Goal: Task Accomplishment & Management: Manage account settings

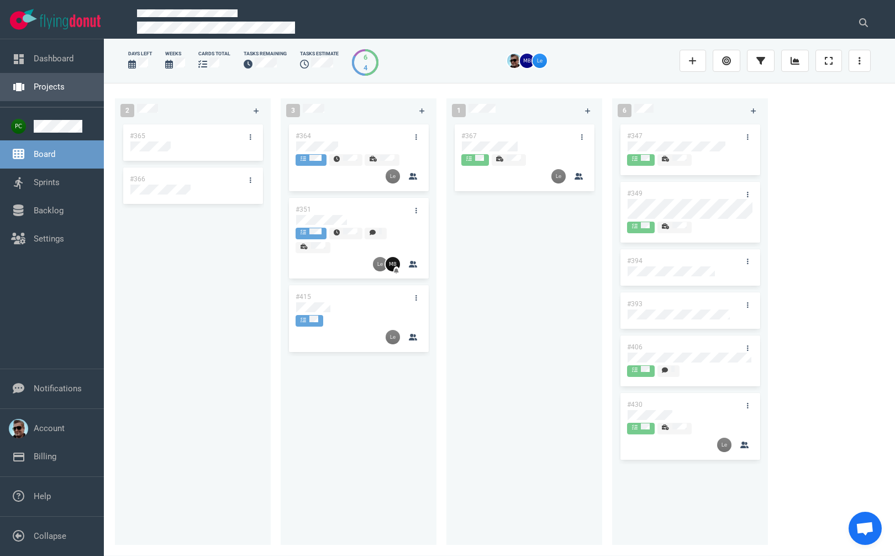
click at [54, 91] on link "Projects" at bounding box center [49, 87] width 31 height 10
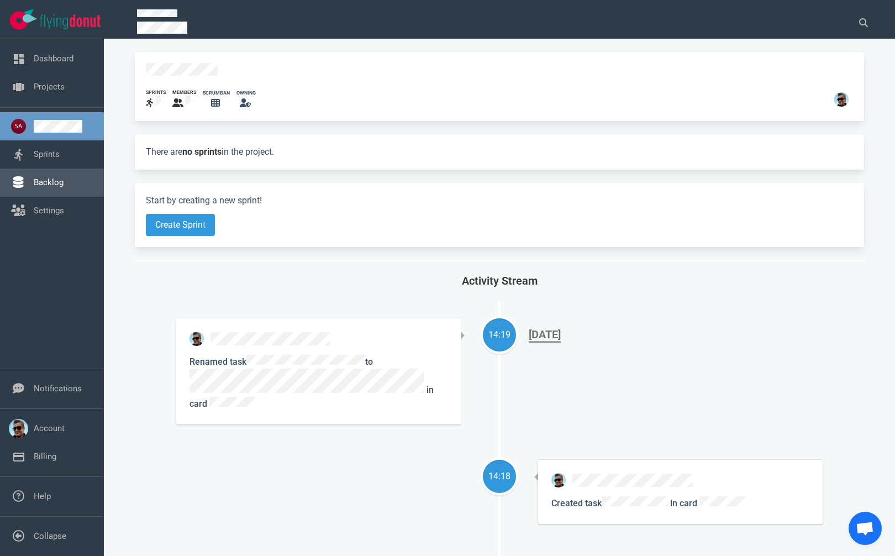
click at [35, 181] on link "Backlog" at bounding box center [49, 182] width 30 height 10
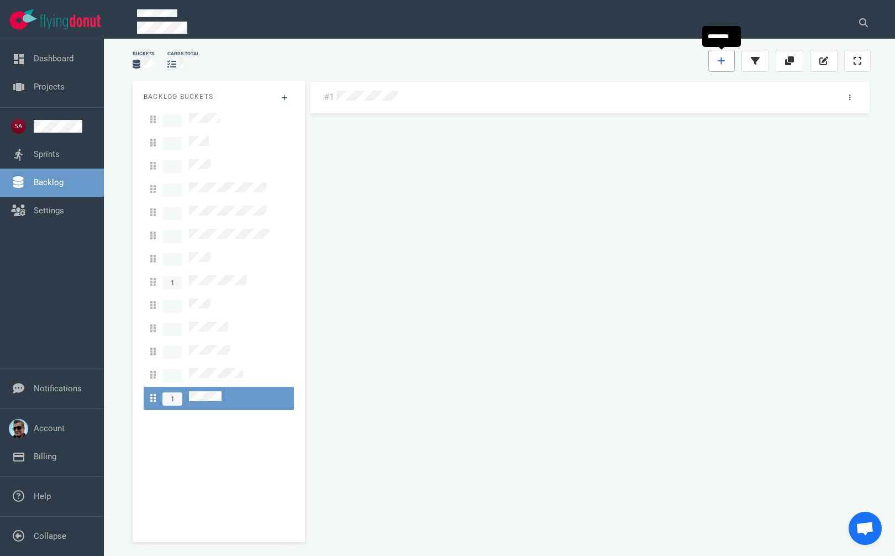
click at [728, 54] on link at bounding box center [722, 61] width 27 height 22
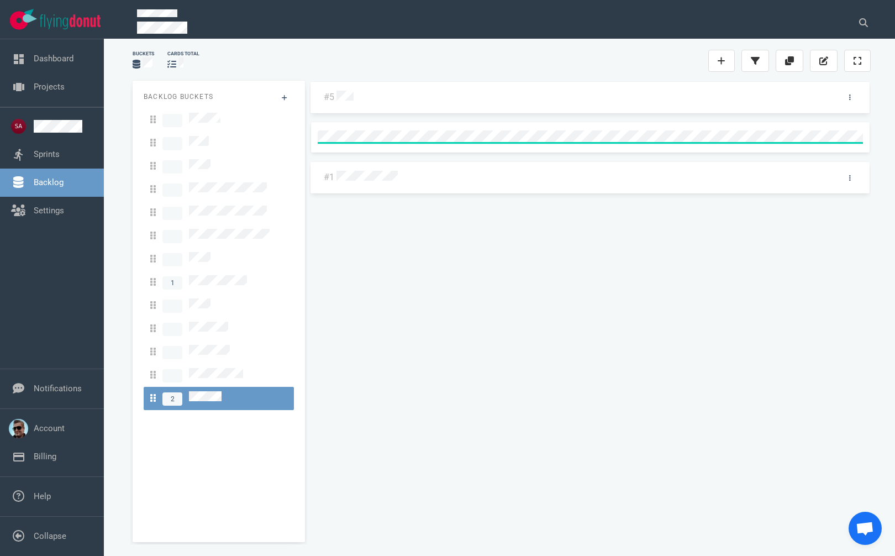
click at [353, 99] on div "#5 #1" at bounding box center [589, 307] width 561 height 453
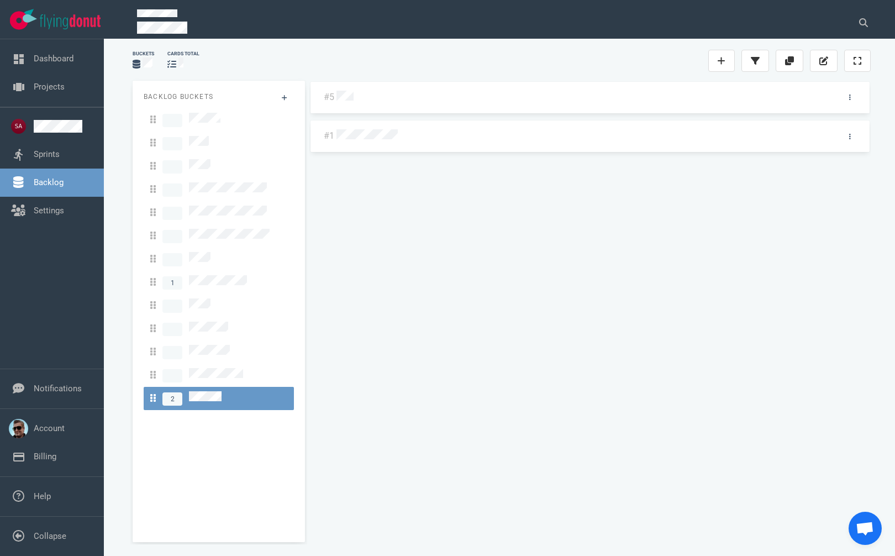
click at [344, 96] on div "#5 #1" at bounding box center [589, 307] width 561 height 453
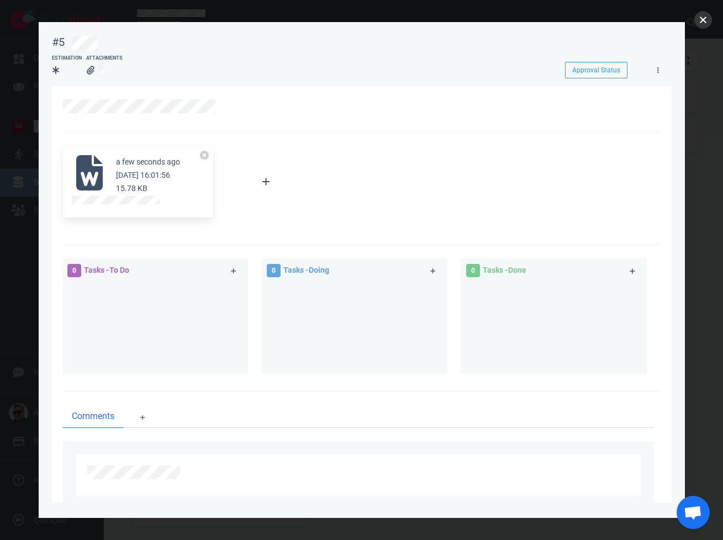
click at [700, 19] on button "close" at bounding box center [704, 20] width 18 height 18
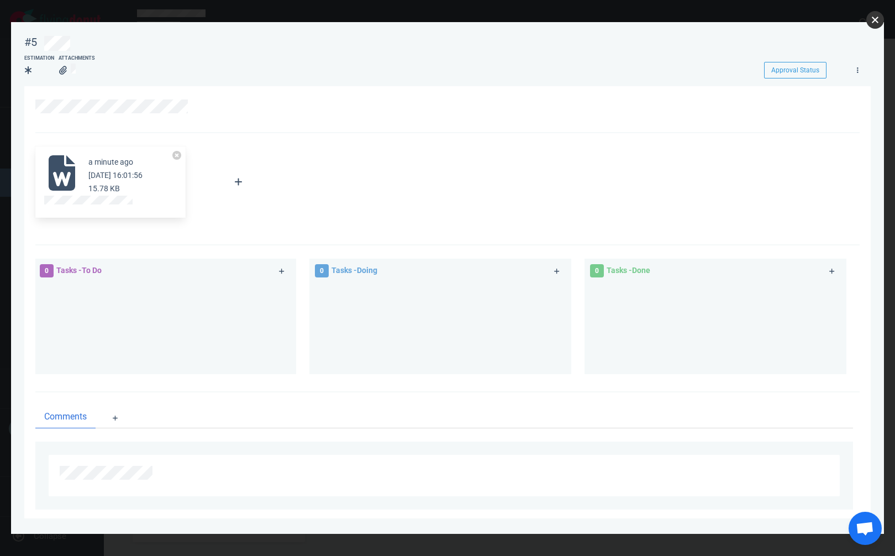
click at [878, 22] on button "close" at bounding box center [876, 20] width 18 height 18
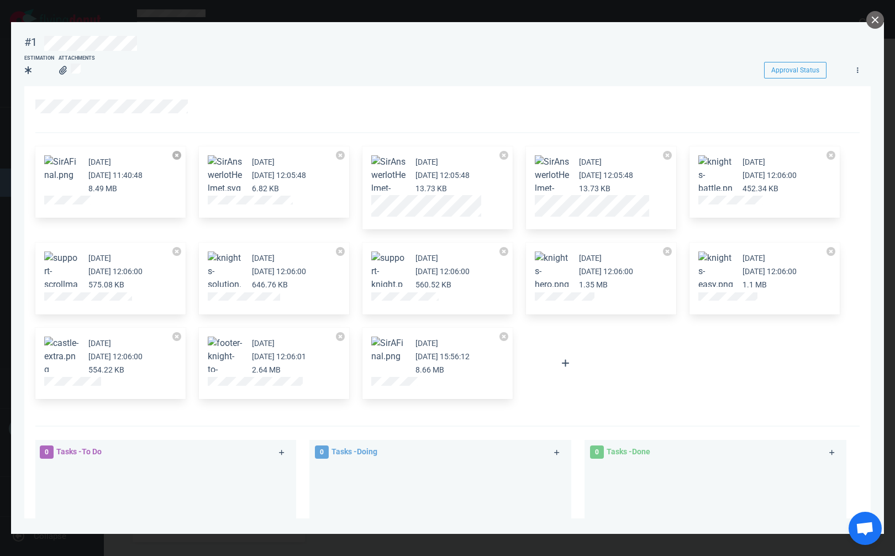
click at [175, 153] on button at bounding box center [176, 155] width 9 height 9
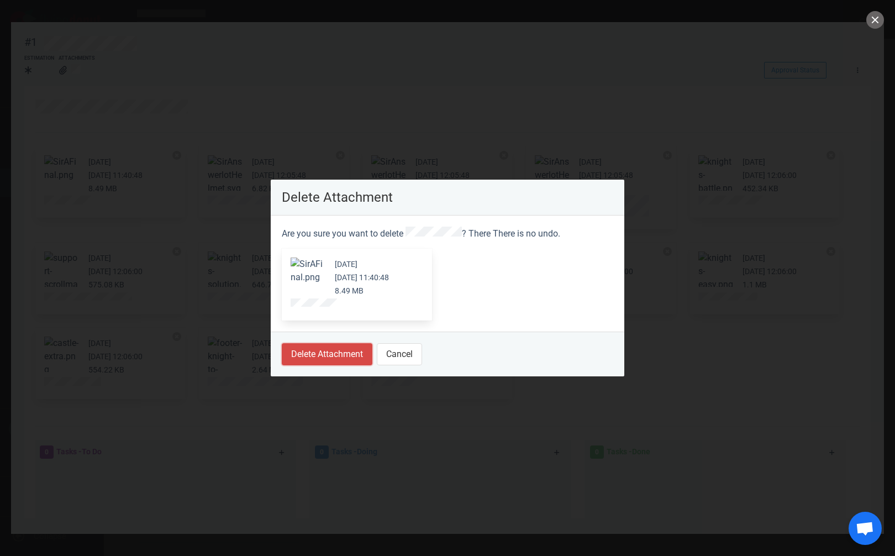
click at [322, 356] on button "Delete Attachment" at bounding box center [327, 354] width 91 height 22
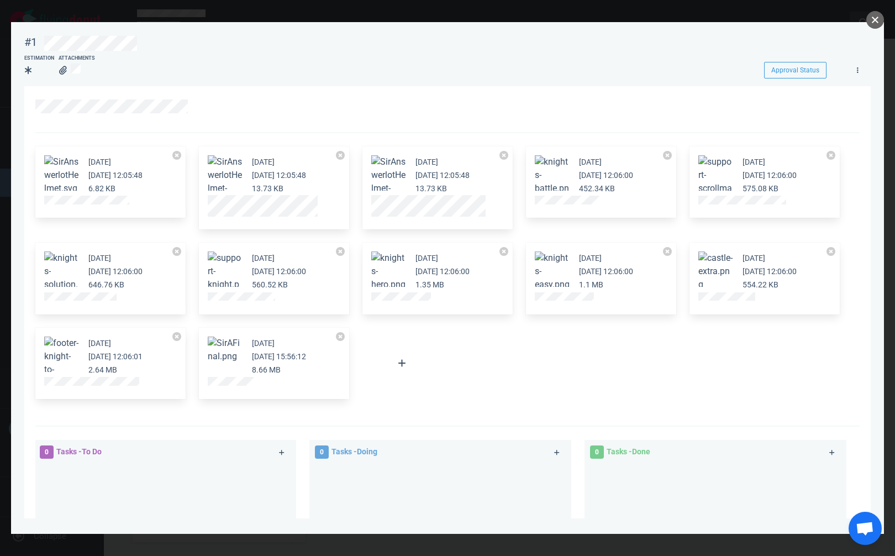
click at [876, 15] on button "close" at bounding box center [876, 20] width 18 height 18
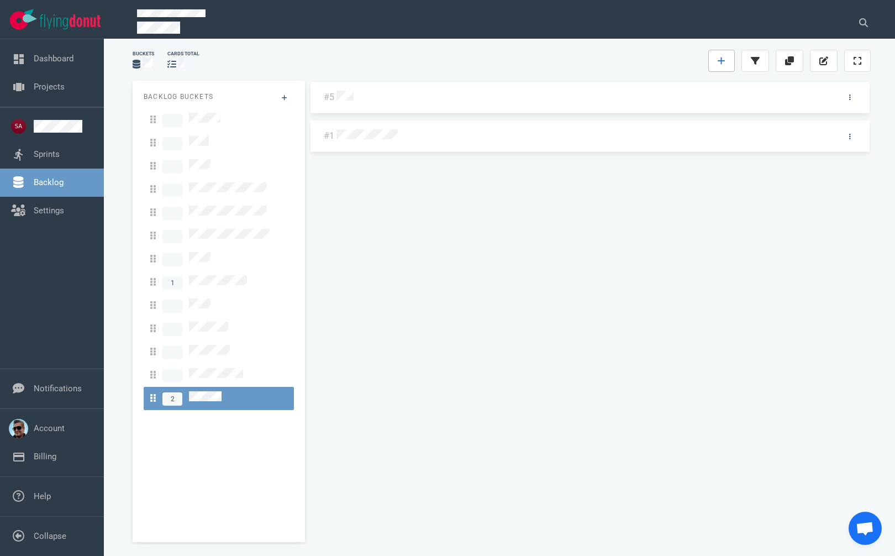
click at [723, 58] on icon at bounding box center [722, 60] width 8 height 9
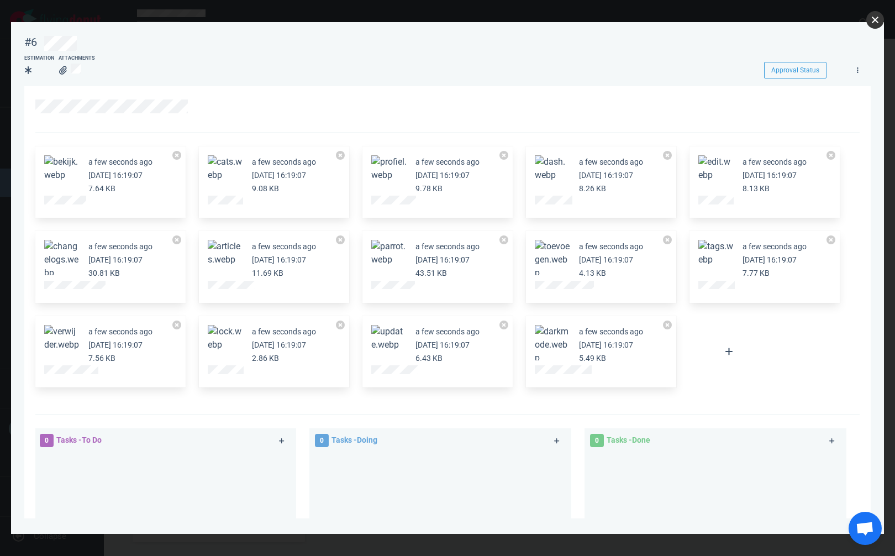
click at [878, 22] on button "close" at bounding box center [876, 20] width 18 height 18
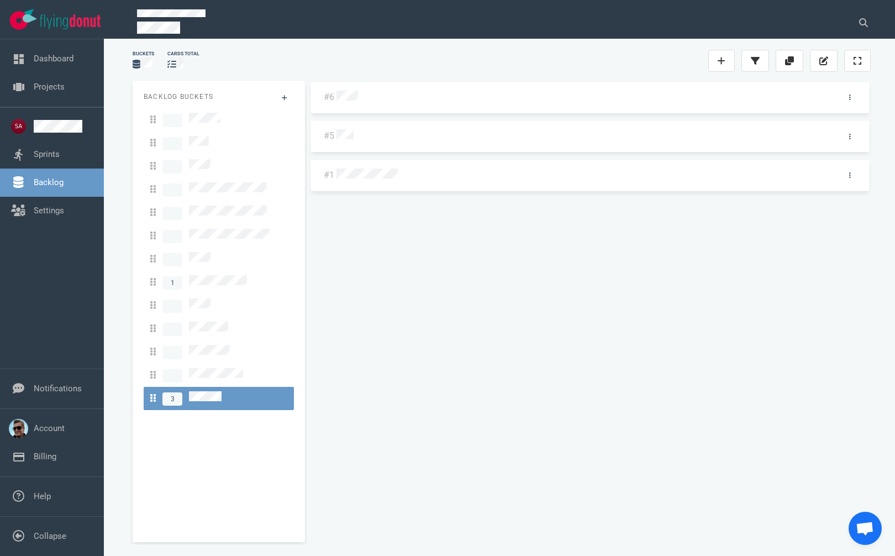
click at [339, 285] on div "#6 #5 #1" at bounding box center [589, 307] width 561 height 453
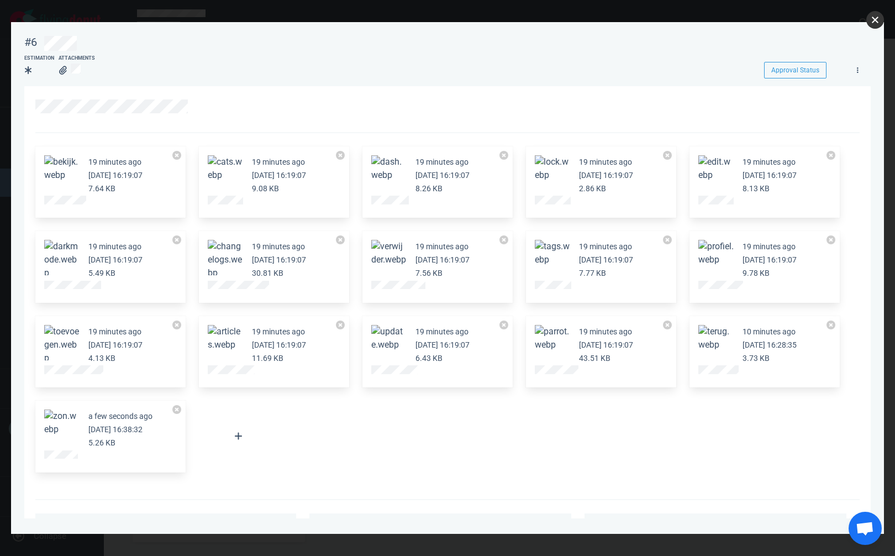
click at [880, 20] on button "close" at bounding box center [876, 20] width 18 height 18
